Goal: Information Seeking & Learning: Check status

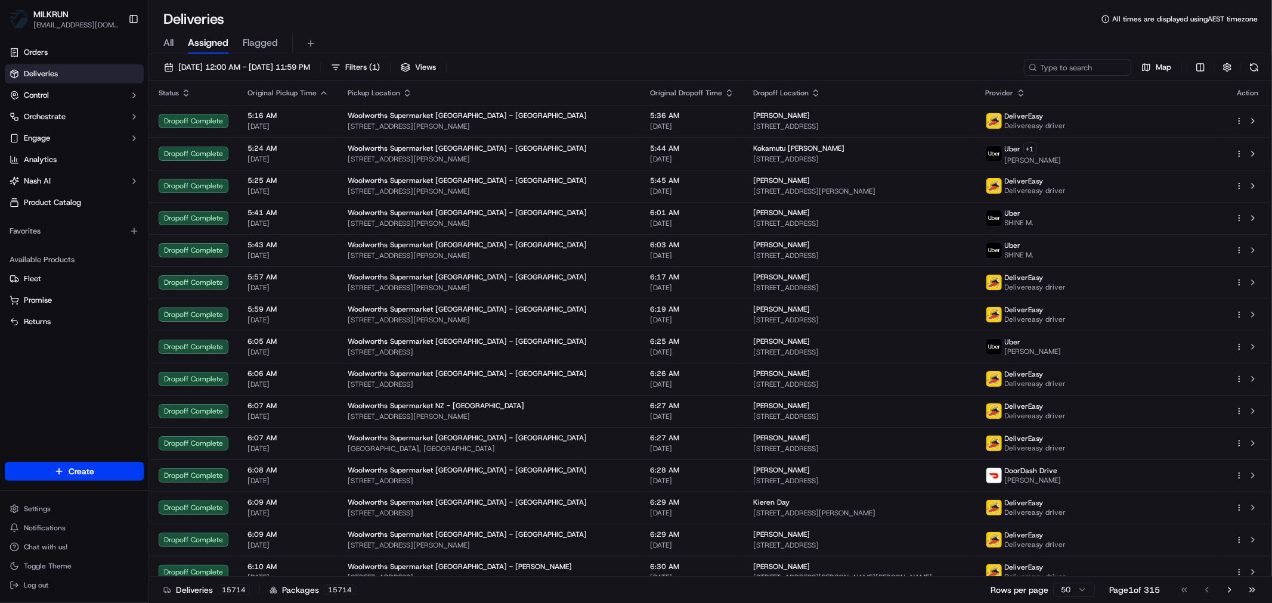
click at [166, 42] on span "All" at bounding box center [168, 43] width 10 height 14
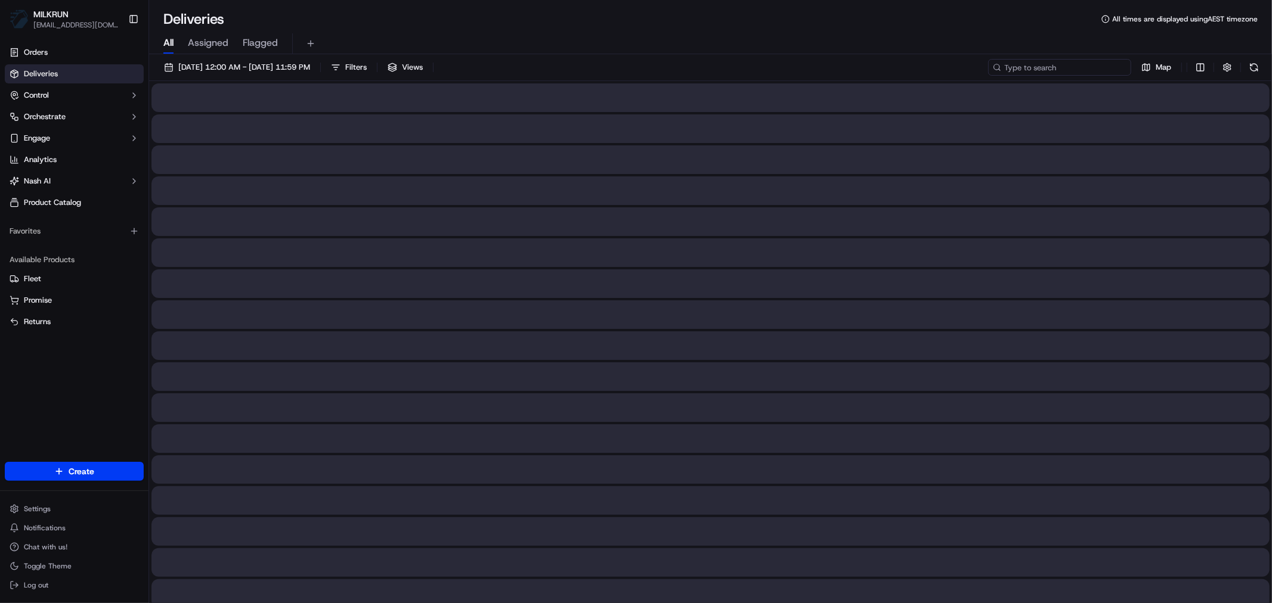
click at [1038, 67] on input at bounding box center [1059, 67] width 143 height 17
paste input "bd9ee1f9-93bb-460a-82cf-3725d9c61d07"
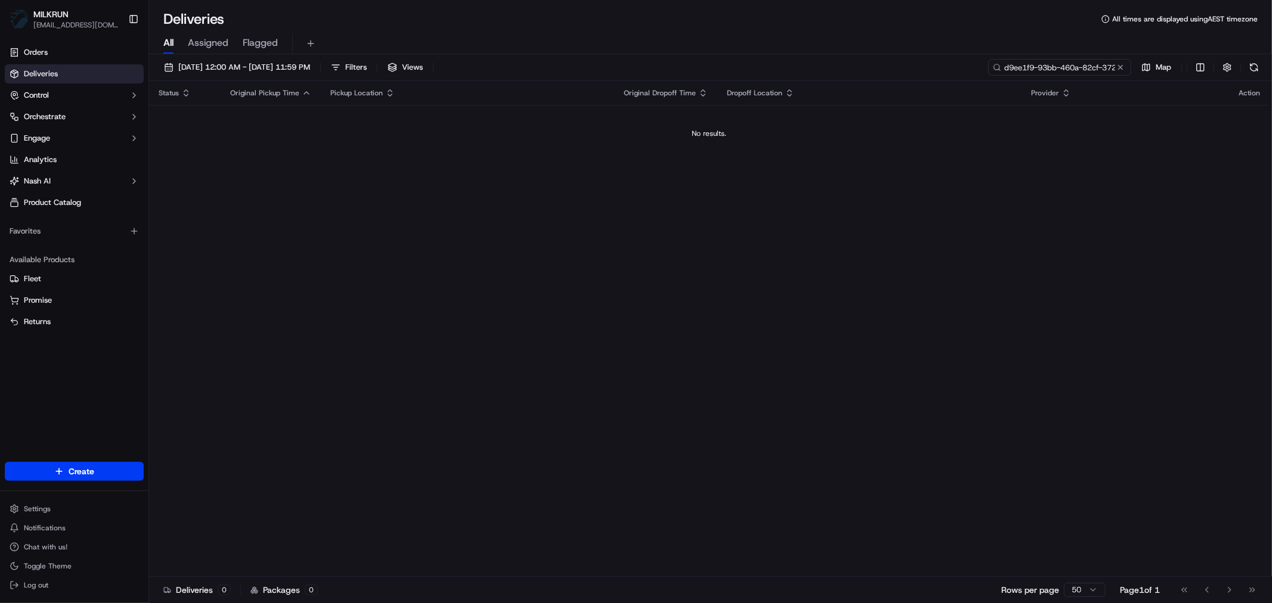
click at [1041, 69] on input "d9ee1f9-93bb-460a-82cf-3725d9c61d07" at bounding box center [1059, 67] width 143 height 17
paste input "b"
type input "bd9ee1f9-93bb-460a-82cf-3725d9c61d07"
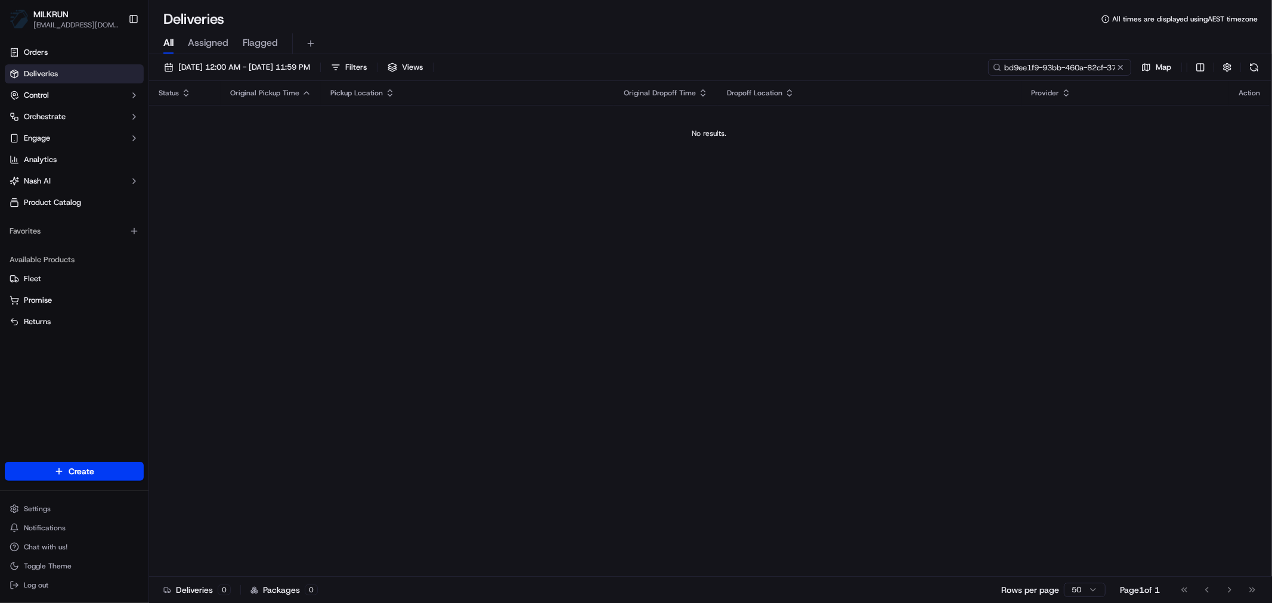
scroll to position [0, 54]
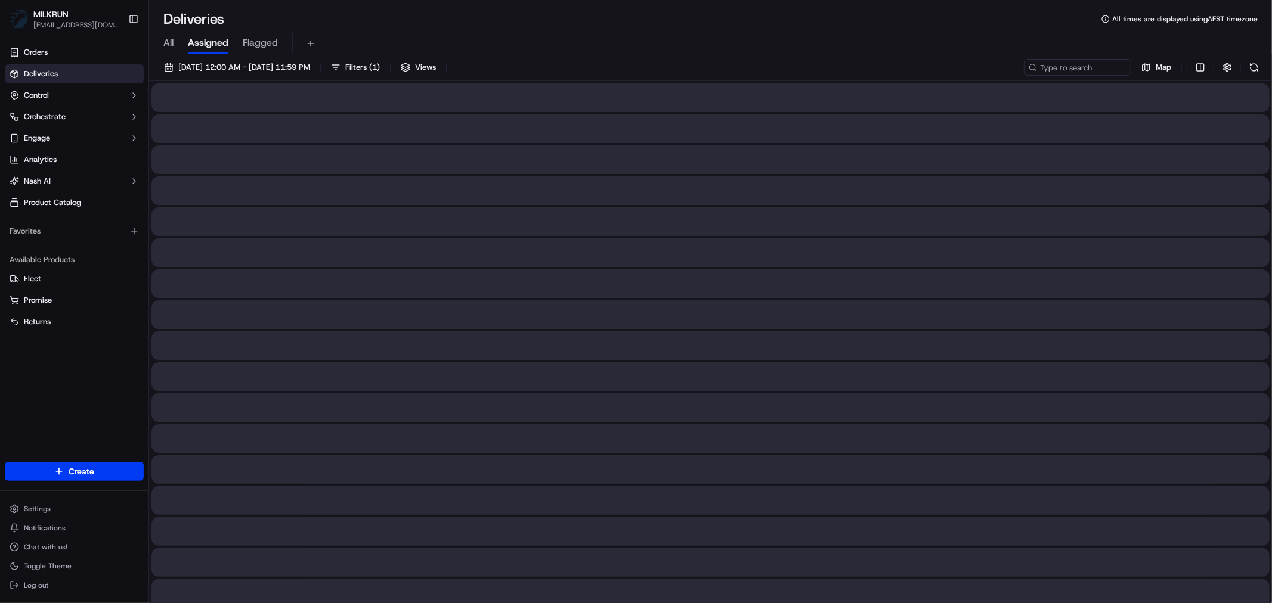
click at [168, 41] on span "All" at bounding box center [168, 43] width 10 height 14
click at [1056, 63] on input at bounding box center [1059, 67] width 143 height 17
paste input "bd9ee1f9-93bb-460a-82cf-3725d9c61d07"
type input "bd9ee1f9-93bb-460a-82cf-3725d9c61d07"
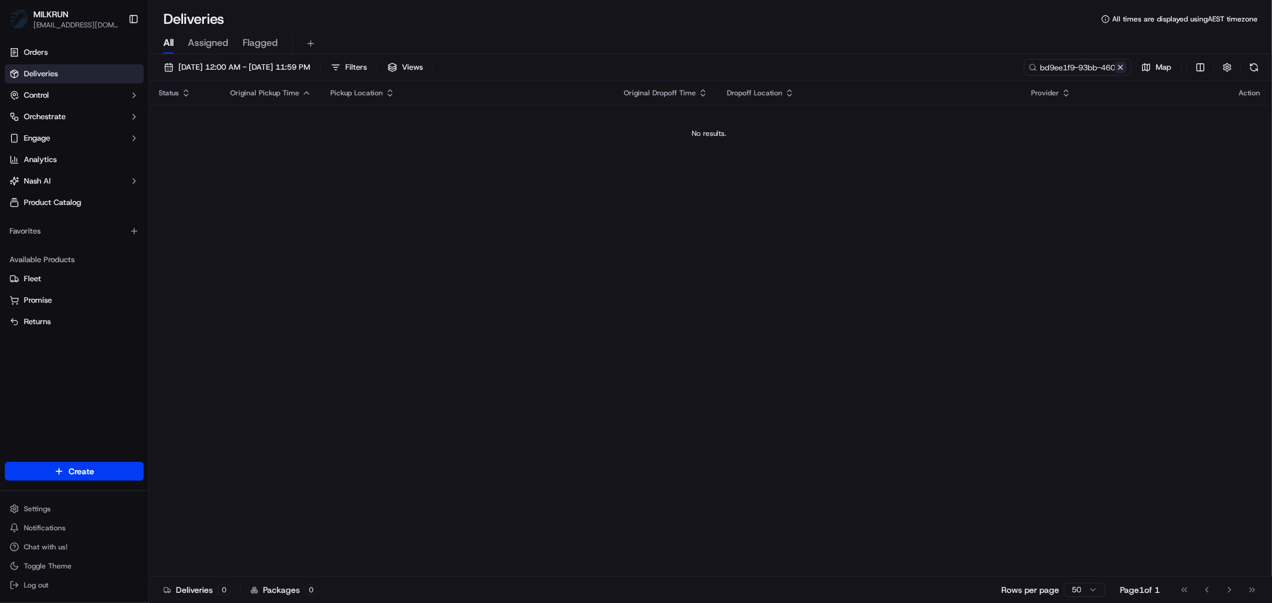
click at [1124, 66] on button at bounding box center [1120, 67] width 12 height 12
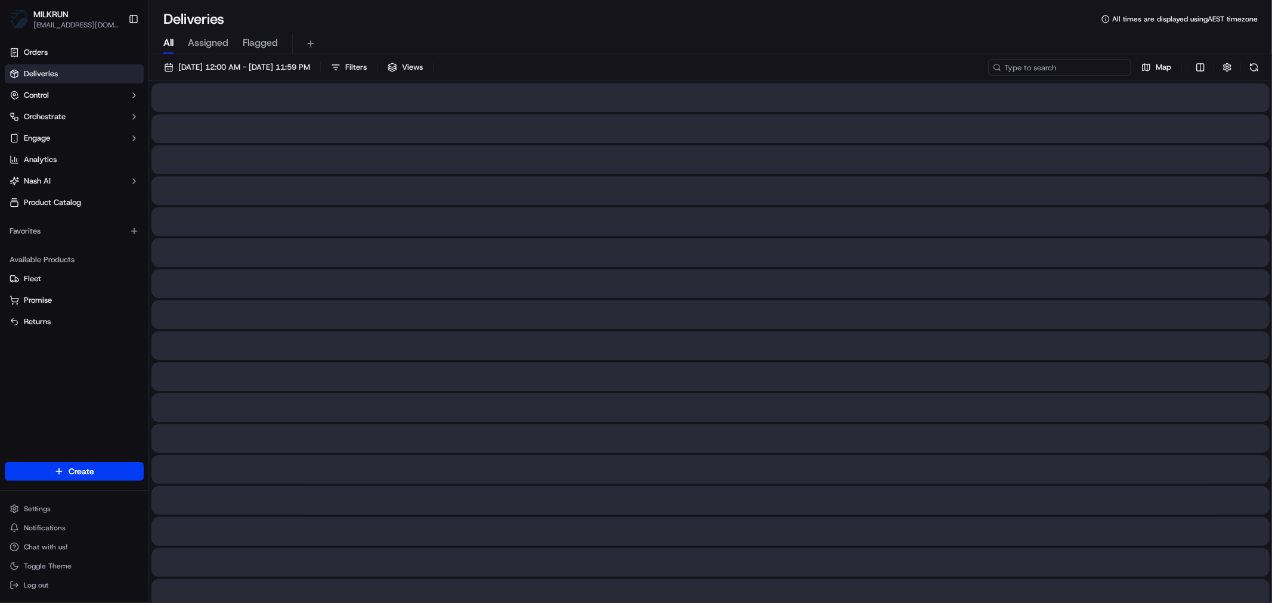
click at [1046, 72] on input at bounding box center [1059, 67] width 143 height 17
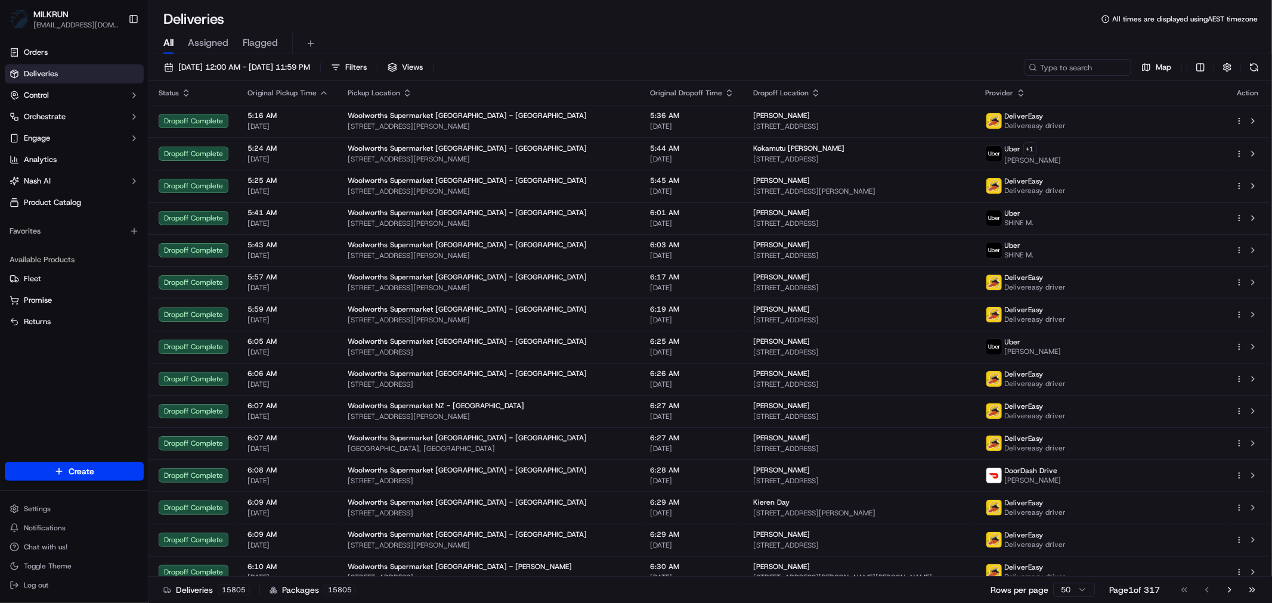
click at [173, 43] on span "All" at bounding box center [168, 43] width 10 height 14
click at [1051, 69] on input at bounding box center [1059, 67] width 143 height 17
paste input "bd9ee1f9-93bb-460a-82cf-3725d9c61d07"
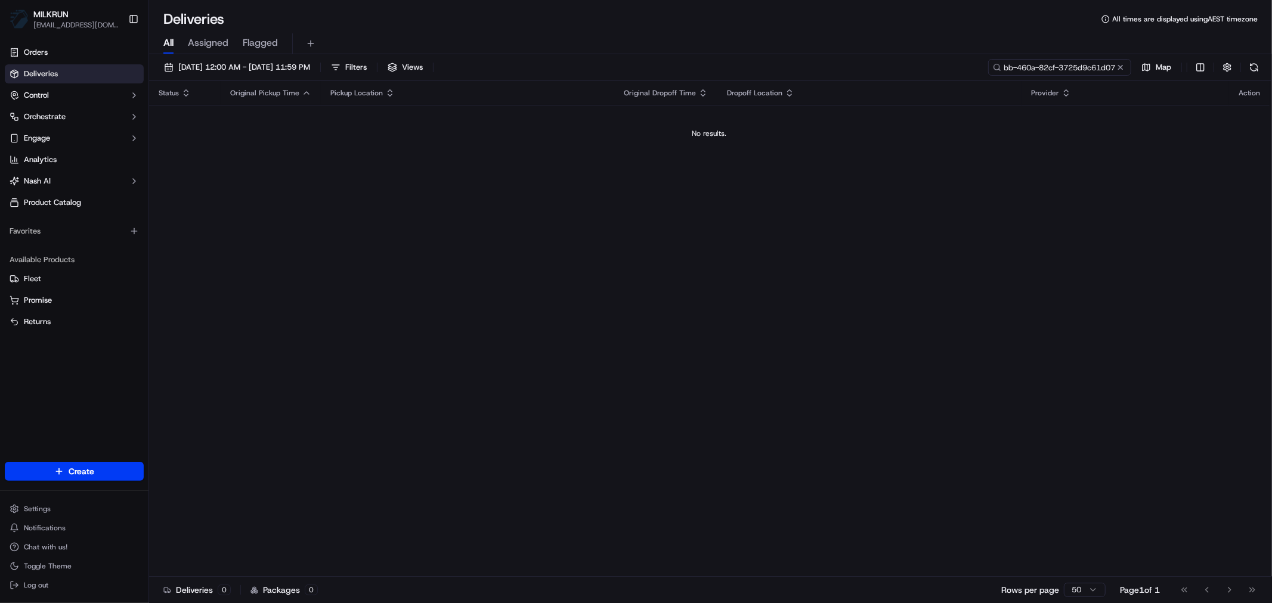
type input "bd9ee1f9-93bb-460a-82cf-3725d9c61d07"
click at [1018, 69] on input "bd9ee1f9-93bb-460a-82cf-3725d9c61d07" at bounding box center [1059, 67] width 143 height 17
type input "bd9ee1f9-93bb-460a-82cf-3725d9c61d07"
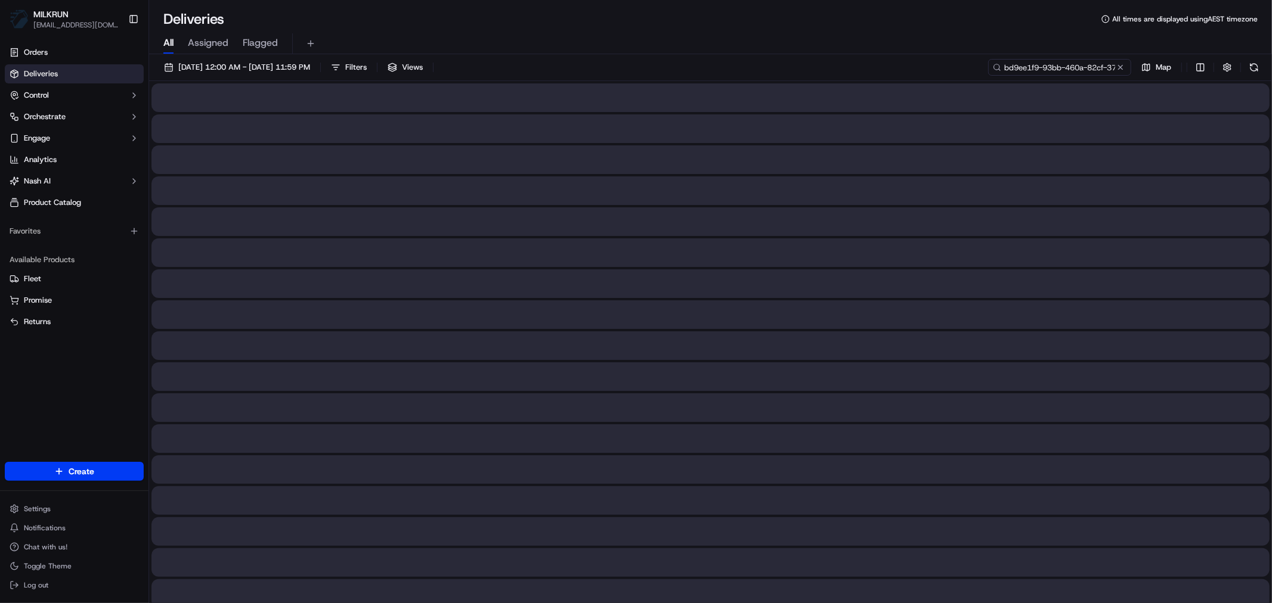
scroll to position [0, 54]
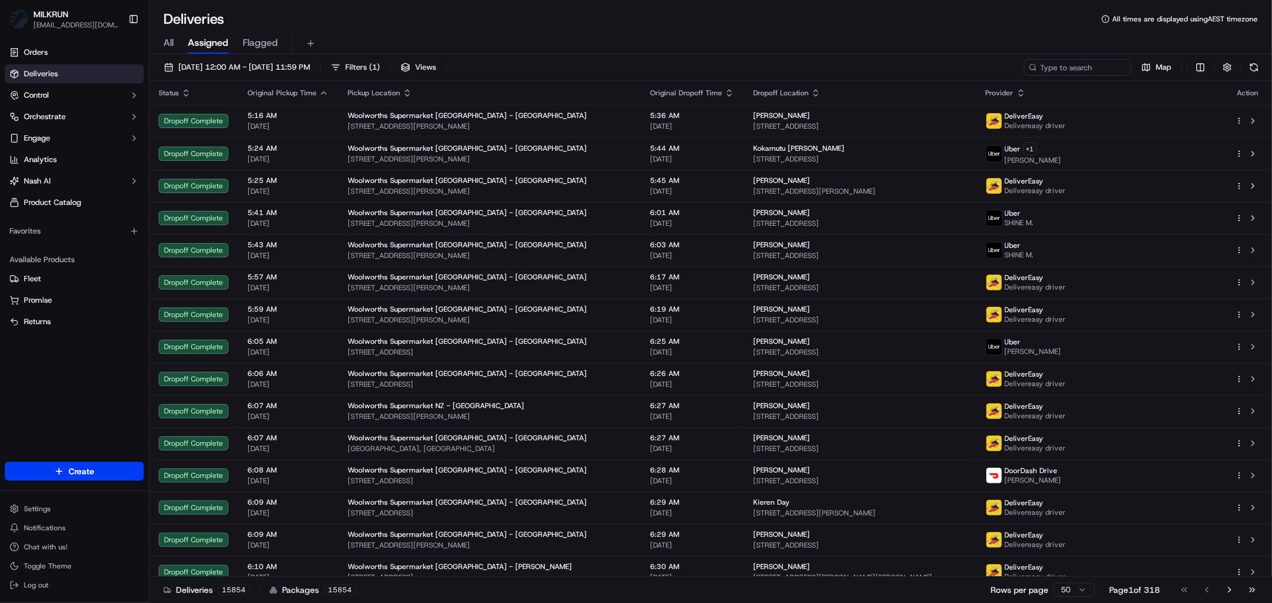
click at [165, 38] on span "All" at bounding box center [168, 43] width 10 height 14
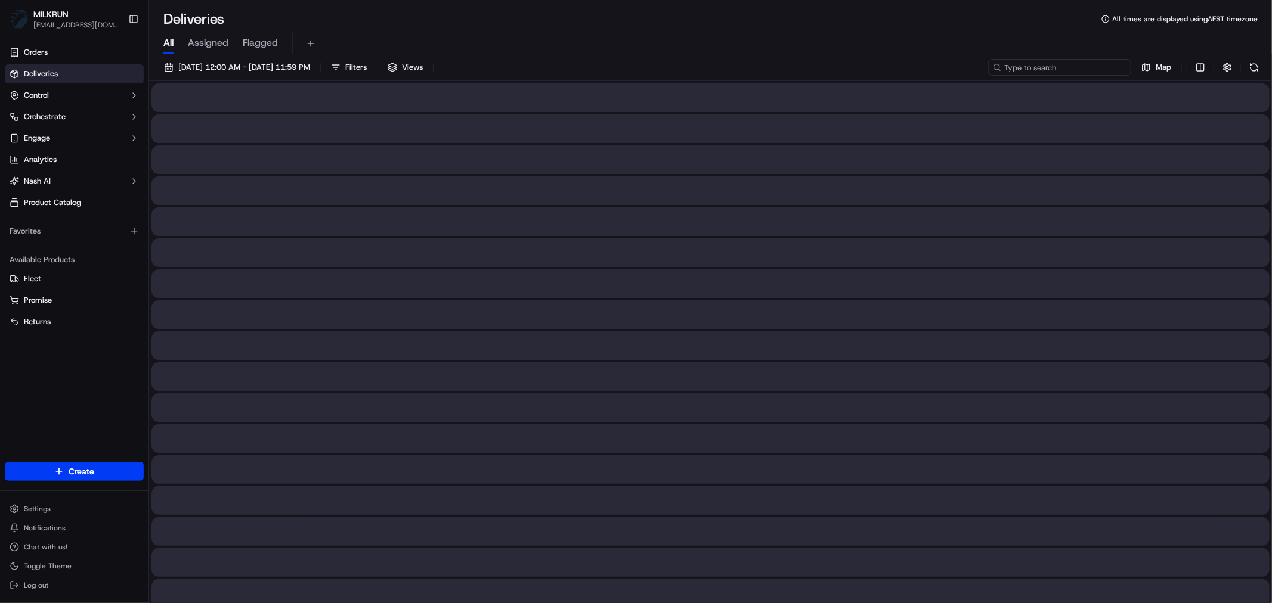
click at [1044, 67] on input at bounding box center [1059, 67] width 143 height 17
paste input "bd9ee1f9-93bb-460a-82cf-3725d9c61d07"
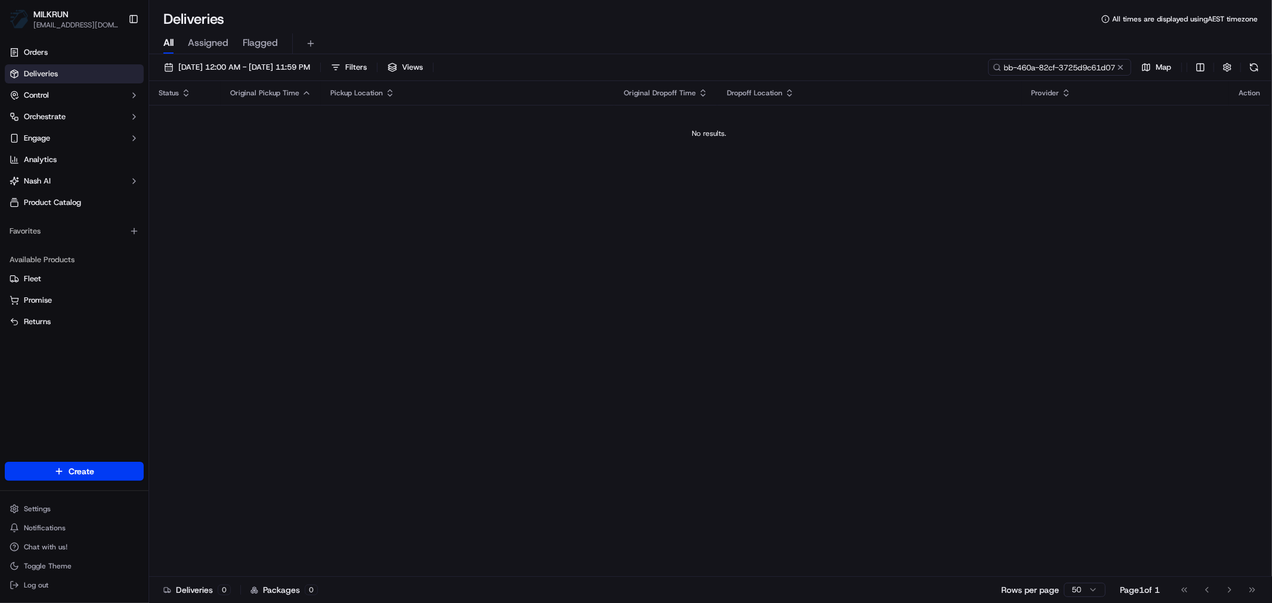
type input "bd9ee1f9-93bb-460a-82cf-3725d9c61d07"
click at [730, 144] on td "No results." at bounding box center [709, 133] width 1120 height 57
click at [710, 138] on div "No results." at bounding box center [709, 134] width 1111 height 10
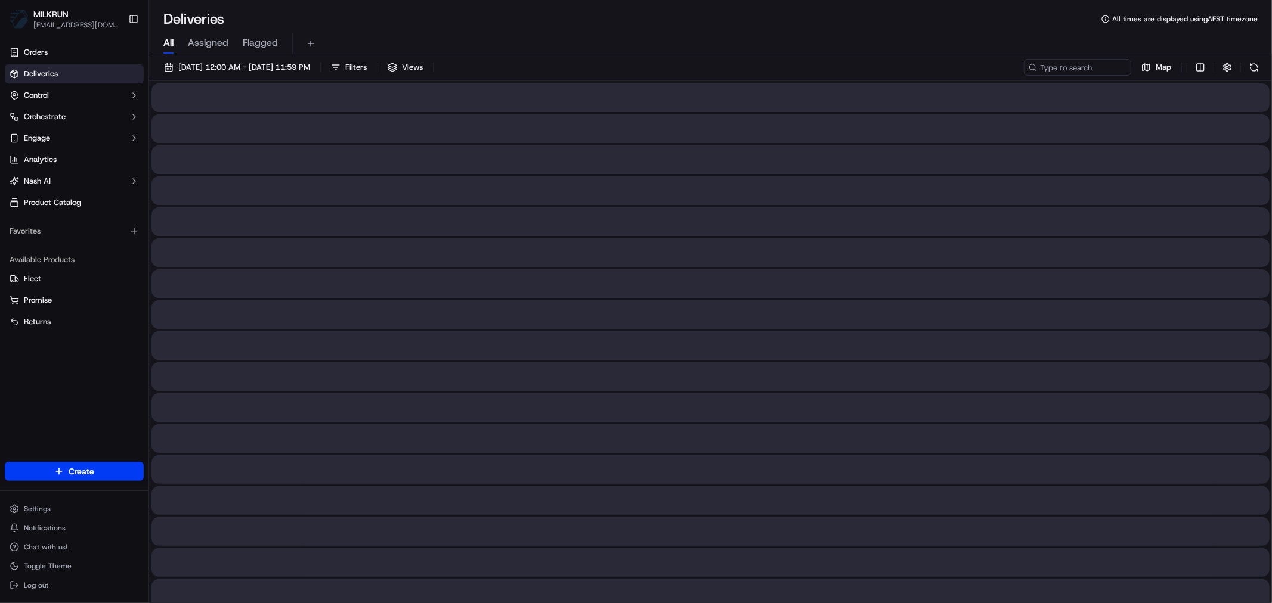
click at [168, 45] on span "All" at bounding box center [168, 43] width 10 height 14
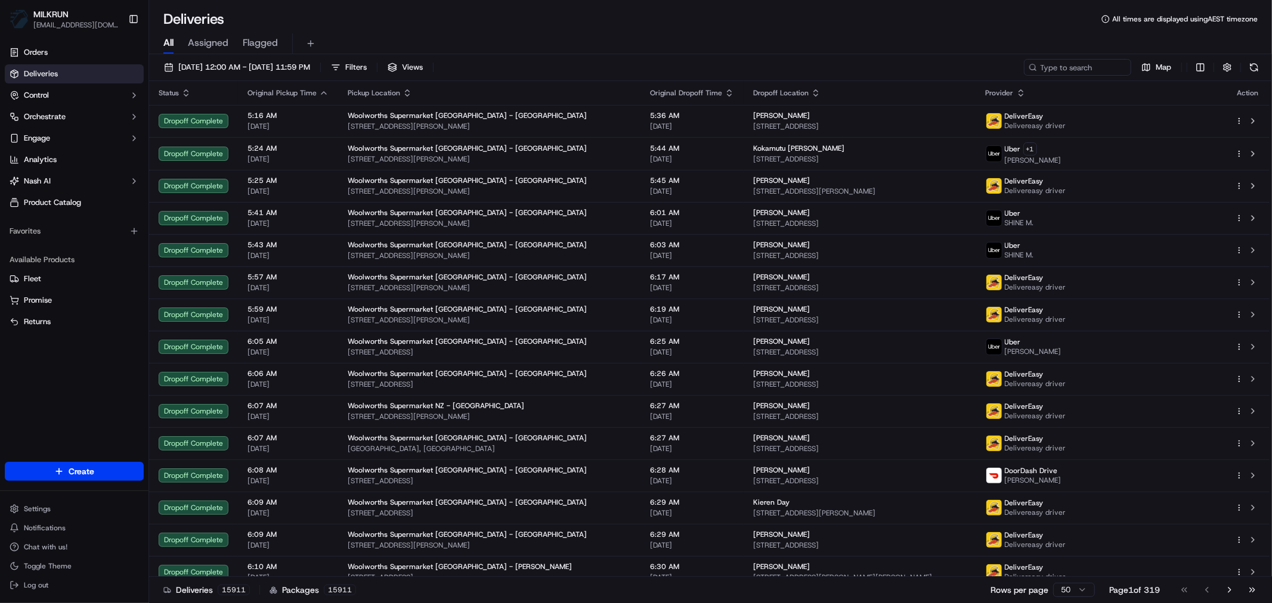
click at [167, 42] on span "All" at bounding box center [168, 43] width 10 height 14
click at [1053, 70] on input at bounding box center [1059, 67] width 143 height 17
paste input "bd9ee1f9-93bb-460a-82cf-3725d9c61d07"
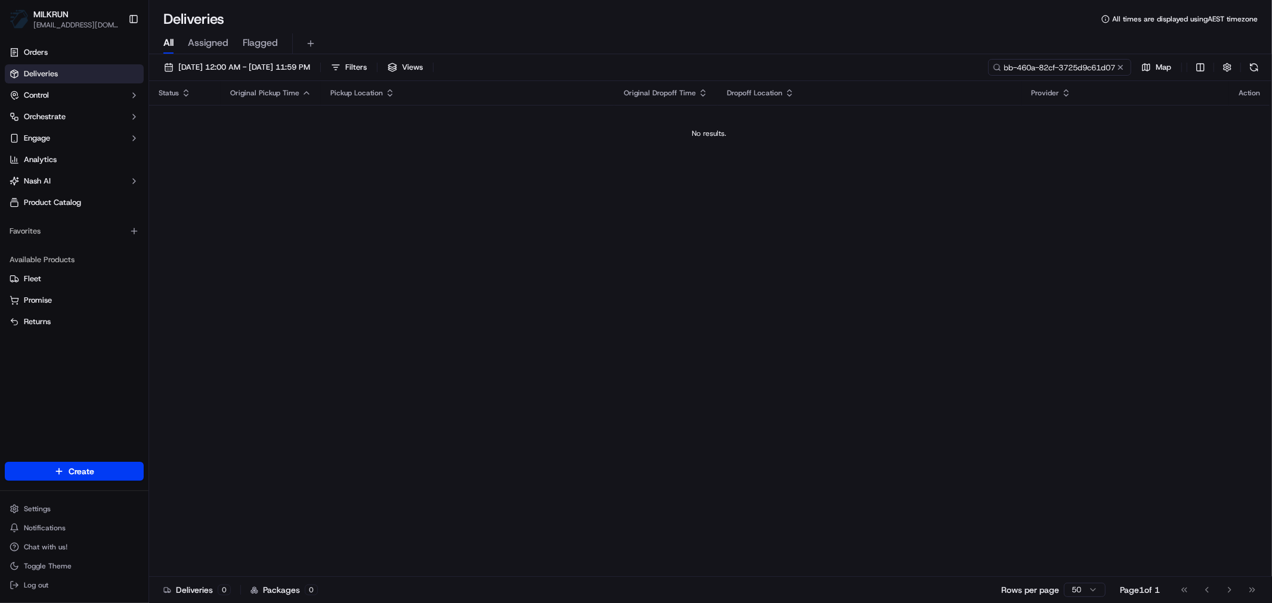
type input "bd9ee1f9-93bb-460a-82cf-3725d9c61d07"
click at [1036, 61] on input "bd9ee1f9-93bb-460a-82cf-3725d9c61d07" at bounding box center [1059, 67] width 143 height 17
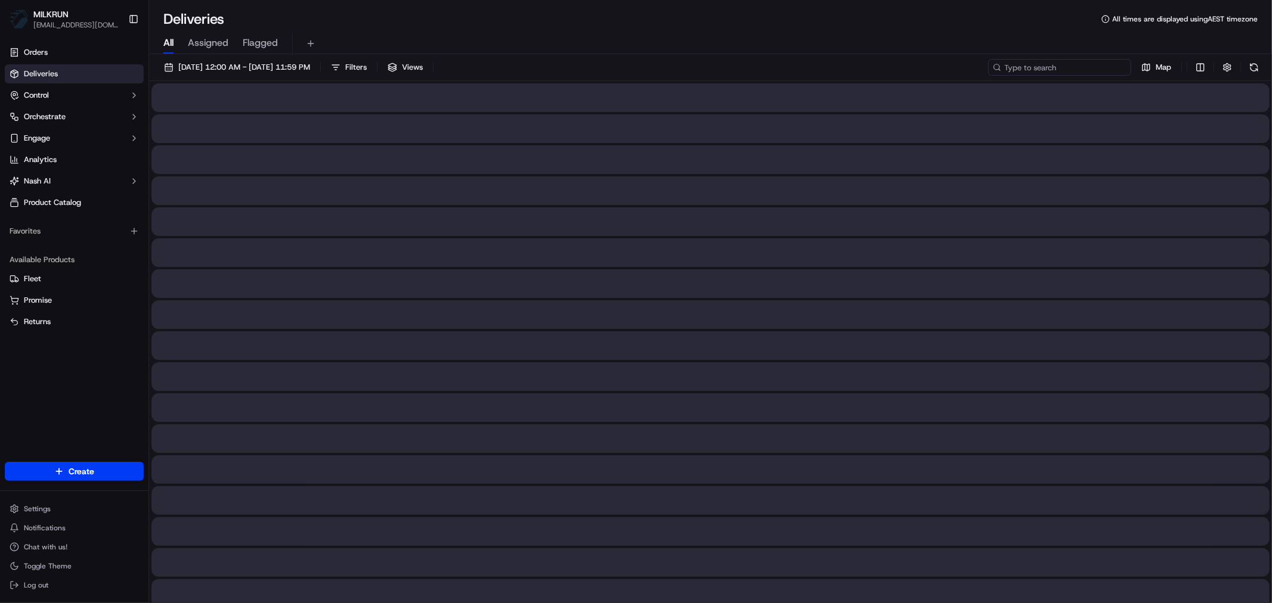
type input "M H"
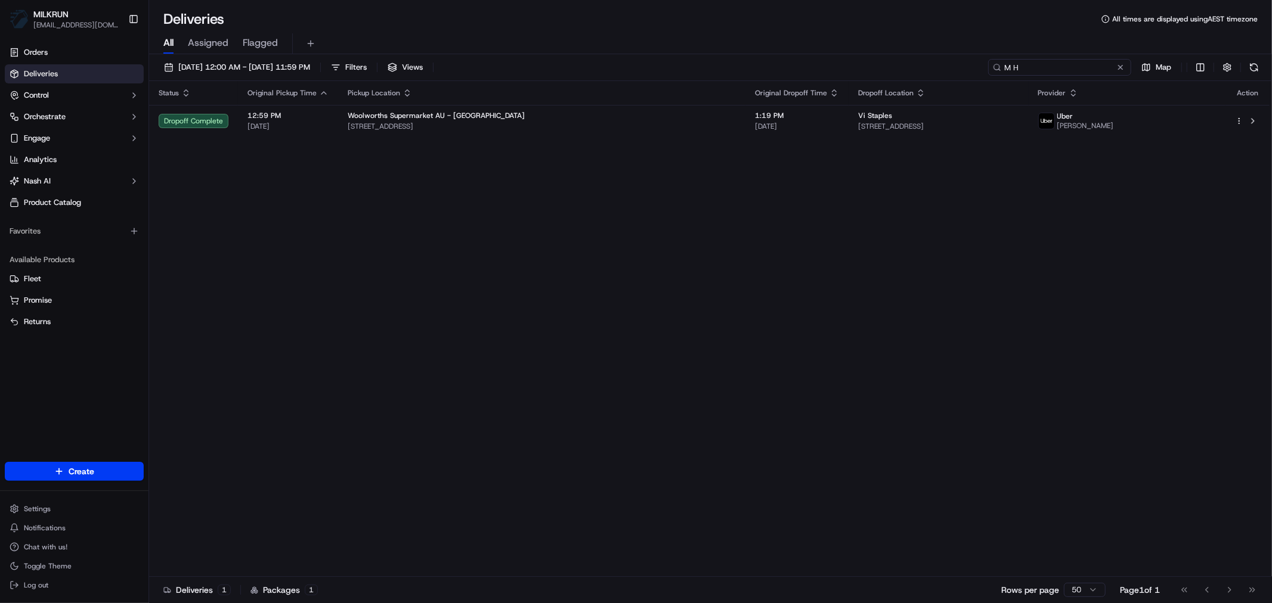
drag, startPoint x: 1035, startPoint y: 72, endPoint x: 940, endPoint y: 69, distance: 94.8
click at [945, 70] on div "17/09/2025 12:00 AM - 17/09/2025 11:59 PM Filters Views M H Map" at bounding box center [710, 70] width 1122 height 22
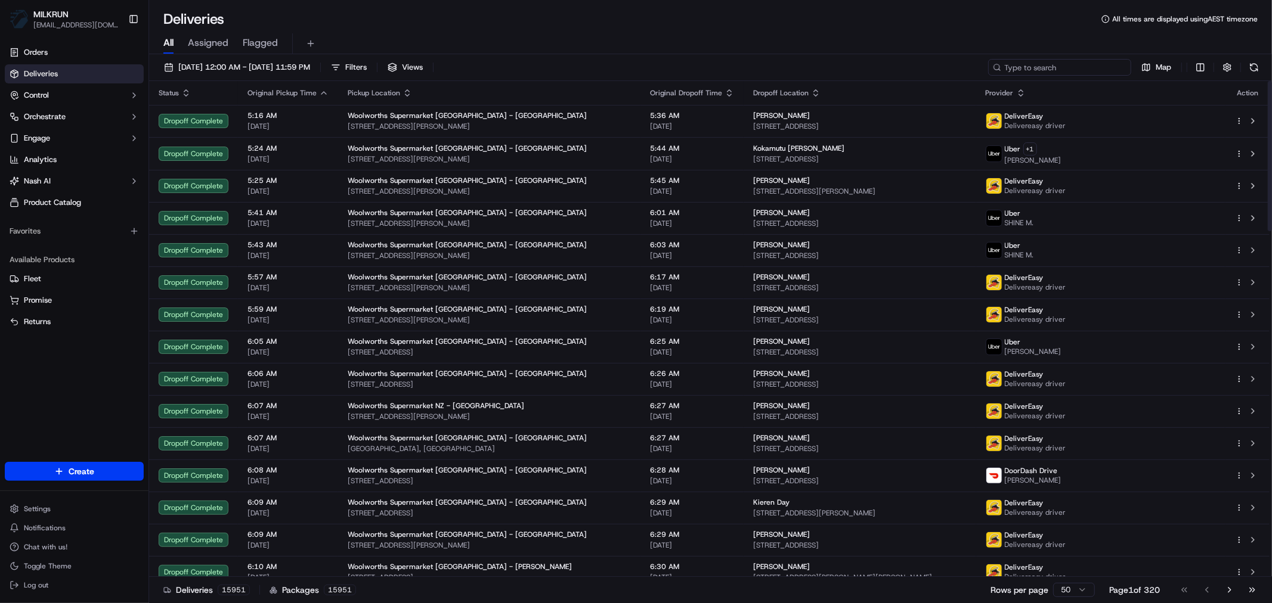
click at [1012, 67] on input at bounding box center [1059, 67] width 143 height 17
paste input "bd9ee1f9-93bb-460a-82cf-3725d9c61d07"
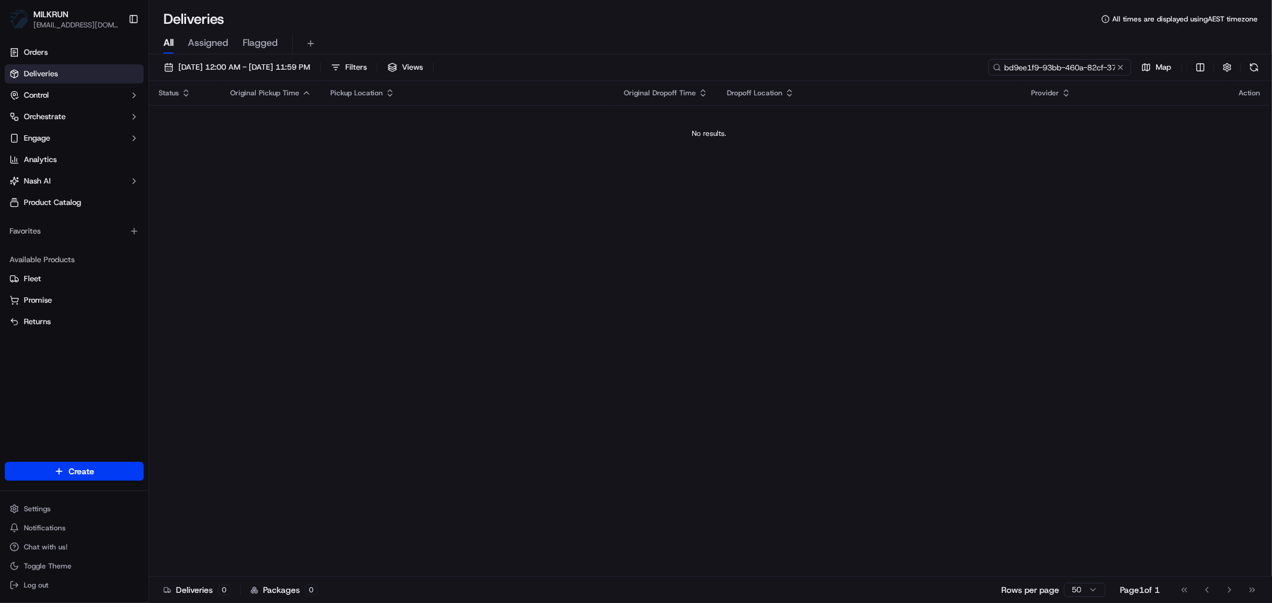
click at [1035, 62] on input "bd9ee1f9-93bb-460a-82cf-3725d9c61d07" at bounding box center [1059, 67] width 143 height 17
paste input "9f446914-4d3a-414d-aa63-9e55de3a474c"
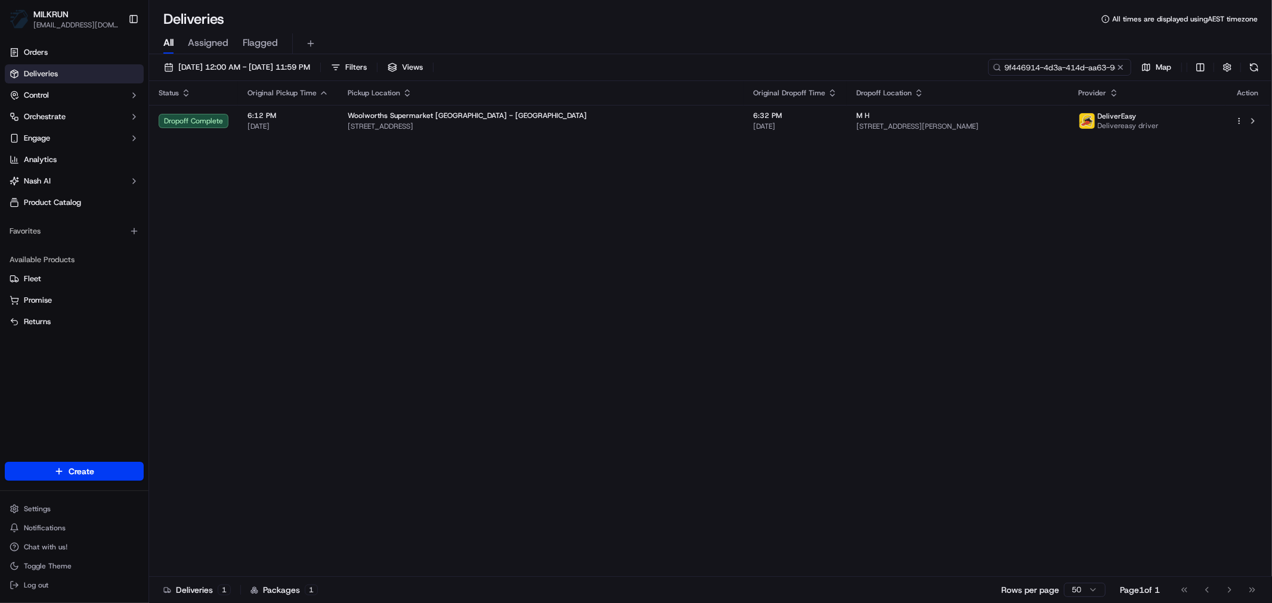
click at [1035, 66] on input "9f446914-4d3a-414d-aa63-9e55de3a474c" at bounding box center [1059, 67] width 143 height 17
paste input "bd9ee1f9-93bb-460a-82cf-3725d9c61d07"
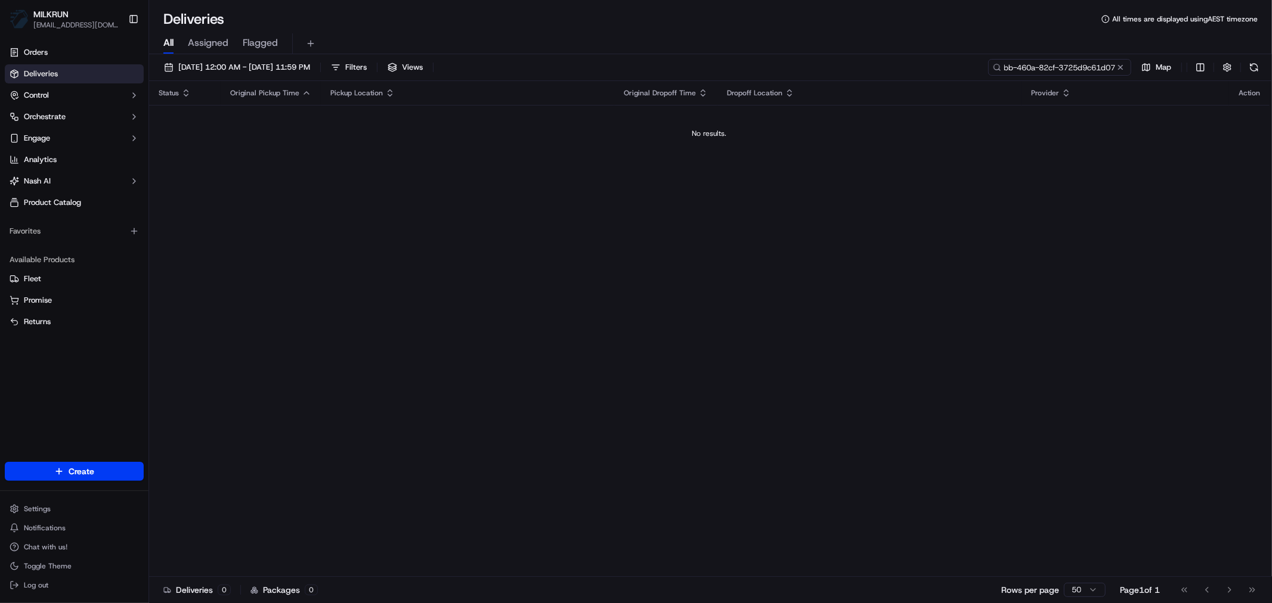
type input "bd9ee1f9-93bb-460a-82cf-3725d9c61d07"
click at [1023, 69] on input "bd9ee1f9-93bb-460a-82cf-3725d9c61d07" at bounding box center [1059, 67] width 143 height 17
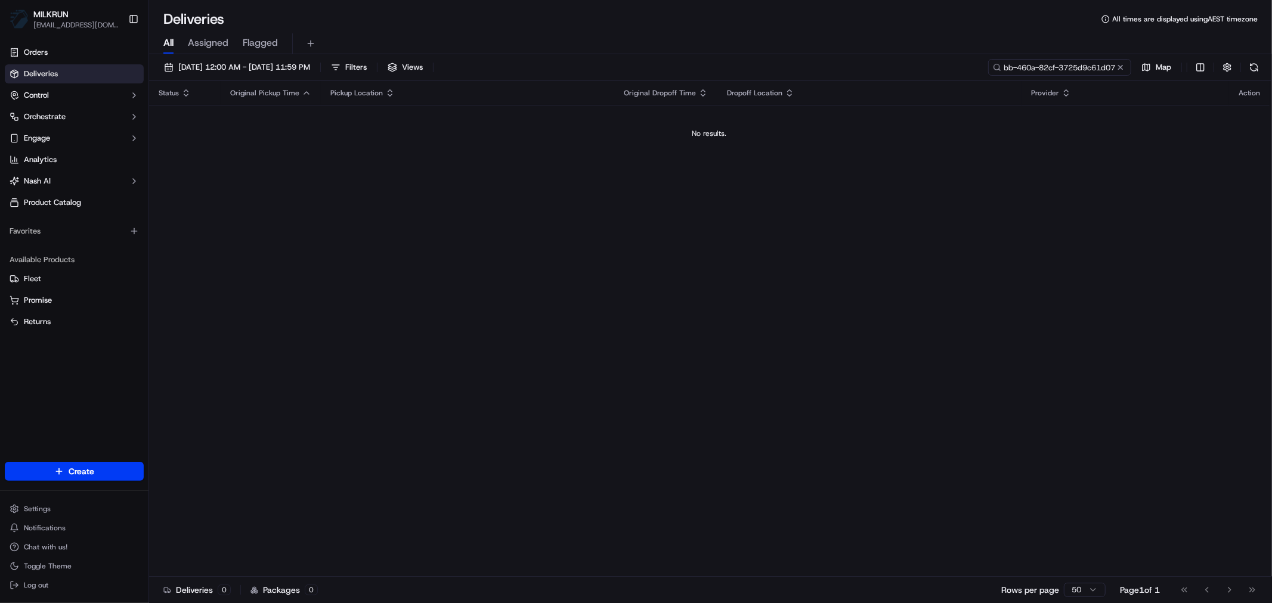
click at [1034, 70] on input "bd9ee1f9-93bb-460a-82cf-3725d9c61d07" at bounding box center [1059, 67] width 143 height 17
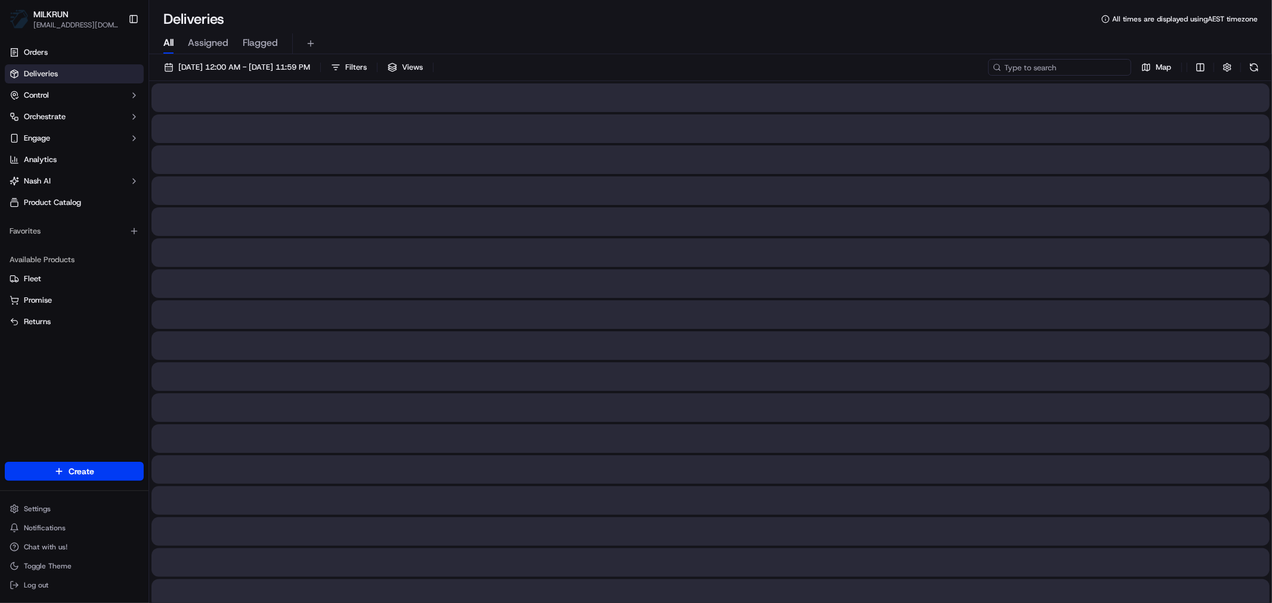
type input "bd9ee1f9-93bb-460a-82cf-3725d9c61d07"
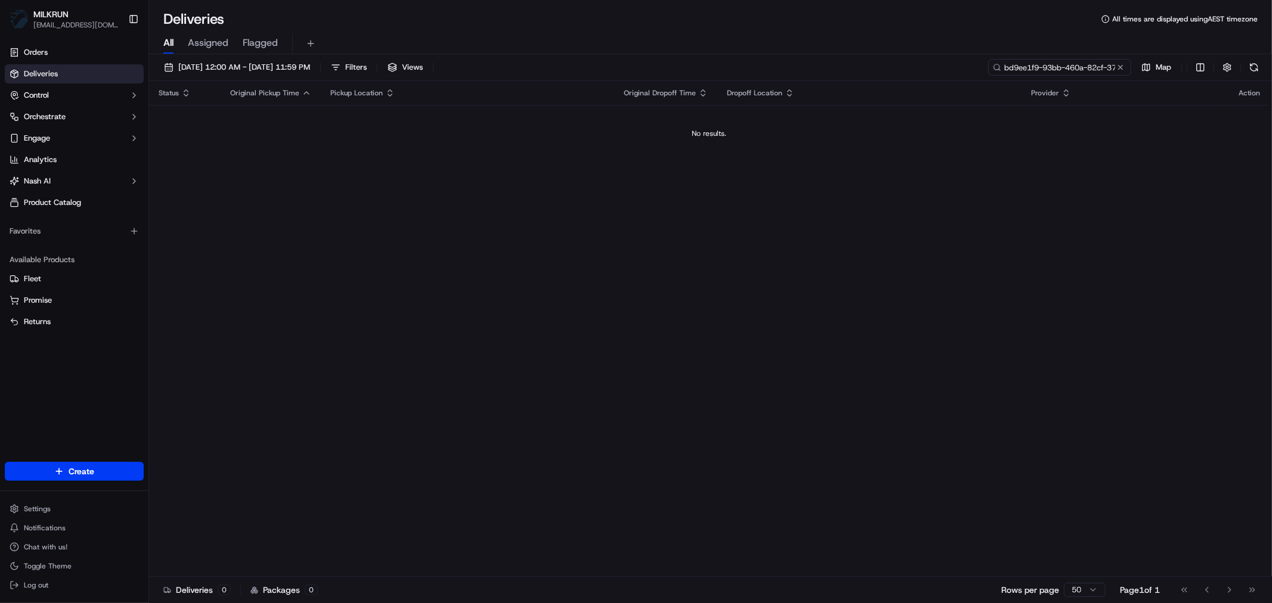
click at [1058, 69] on input "bd9ee1f9-93bb-460a-82cf-3725d9c61d07" at bounding box center [1059, 67] width 143 height 17
click at [1057, 69] on input "bd9ee1f9-93bb-460a-82cf-3725d9c61d07" at bounding box center [1059, 67] width 143 height 17
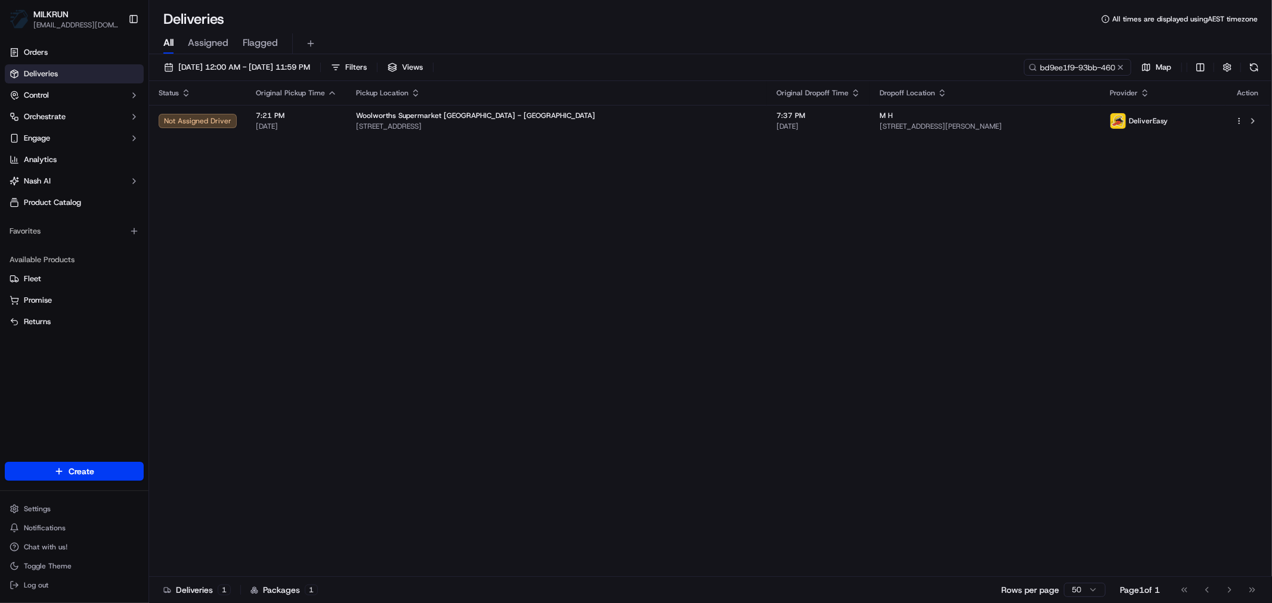
click at [836, 274] on div "Status Original Pickup Time Pickup Location Original Dropoff Time Dropoff Locat…" at bounding box center [709, 329] width 1120 height 496
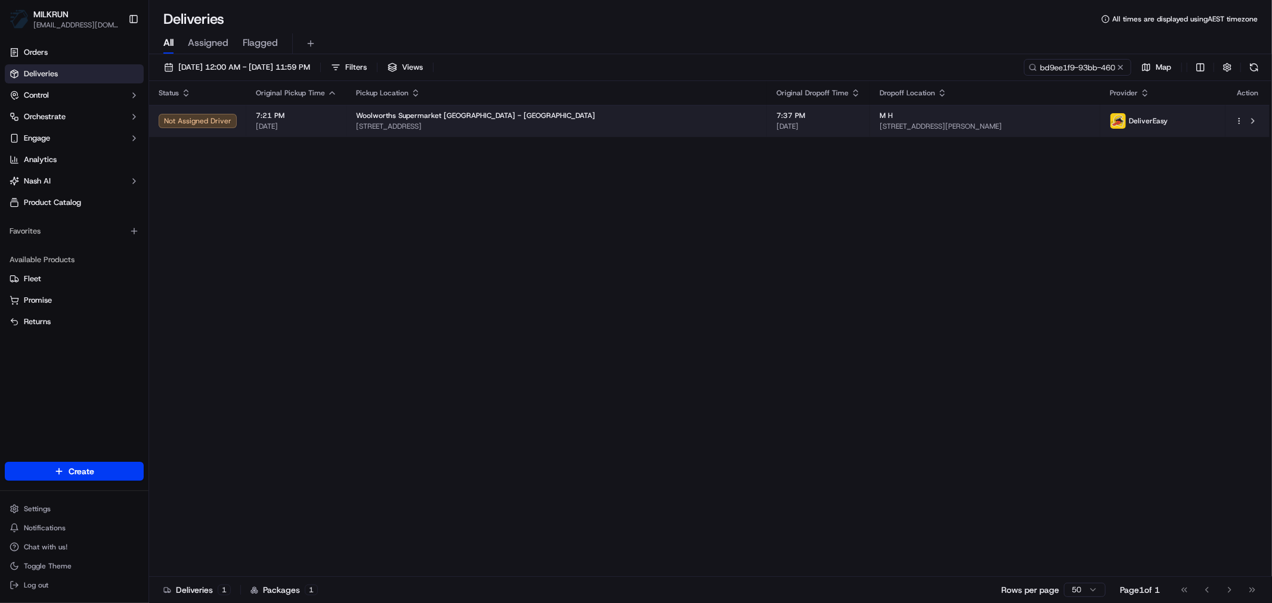
click at [634, 126] on span "309 Cumberland St, Dunedin, Otago 9016, NZ" at bounding box center [556, 127] width 401 height 10
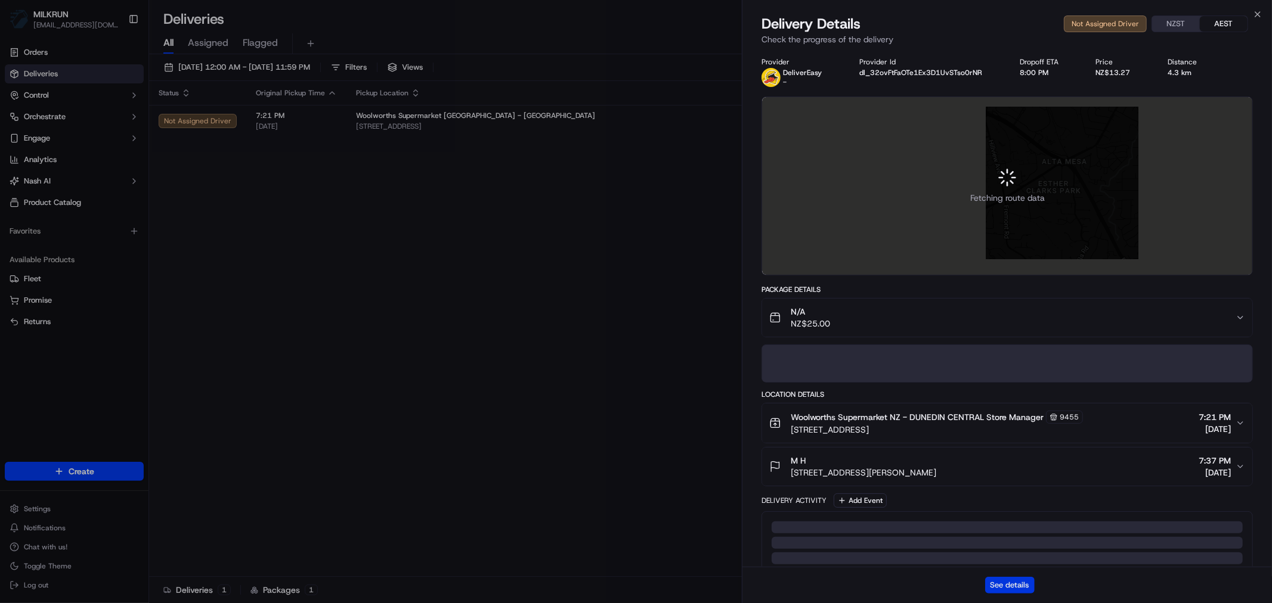
click at [1016, 588] on button "See details" at bounding box center [1009, 585] width 49 height 17
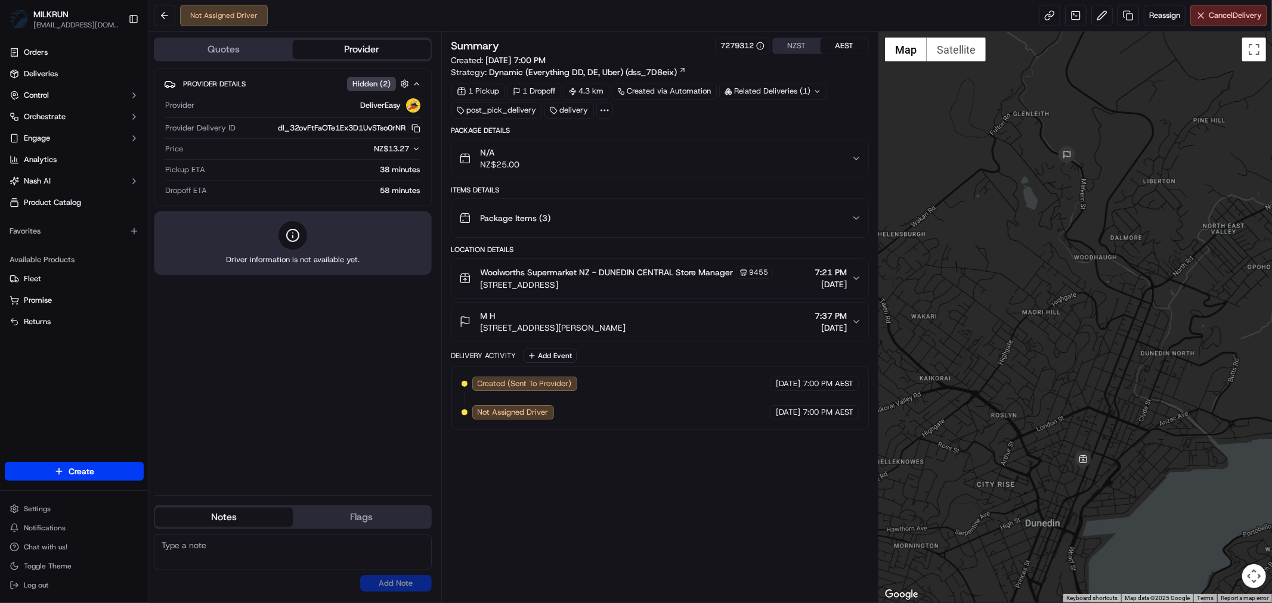
drag, startPoint x: 272, startPoint y: 394, endPoint x: 274, endPoint y: 406, distance: 12.2
click at [272, 394] on div "Provider Details Hidden ( 2 ) Provider DeliverEasy Provider Delivery ID dl_32ov…" at bounding box center [293, 277] width 278 height 417
click at [1047, 17] on link at bounding box center [1048, 15] width 21 height 21
